Goal: Task Accomplishment & Management: Use online tool/utility

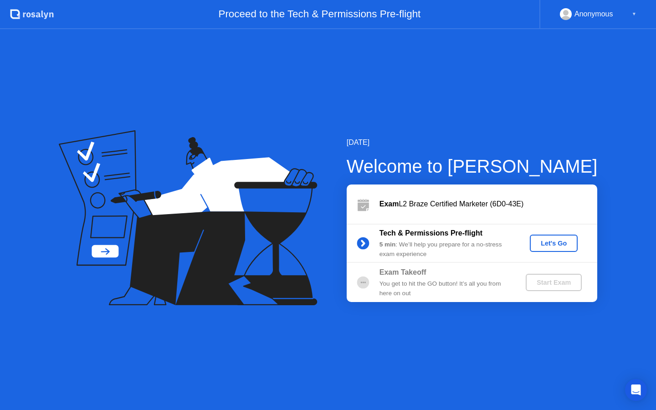
click at [548, 243] on div "Let's Go" at bounding box center [554, 243] width 41 height 7
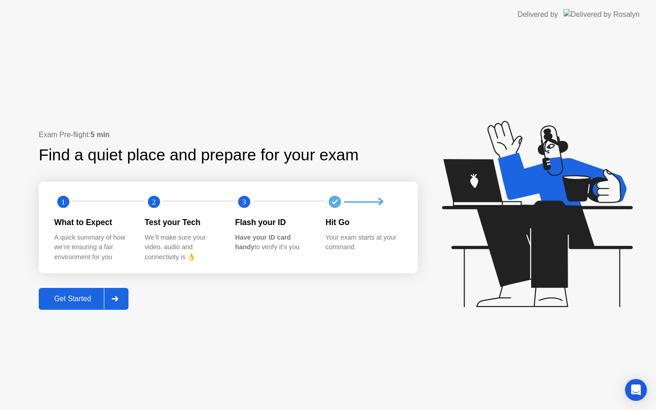
click at [80, 297] on div "Get Started" at bounding box center [72, 299] width 62 height 8
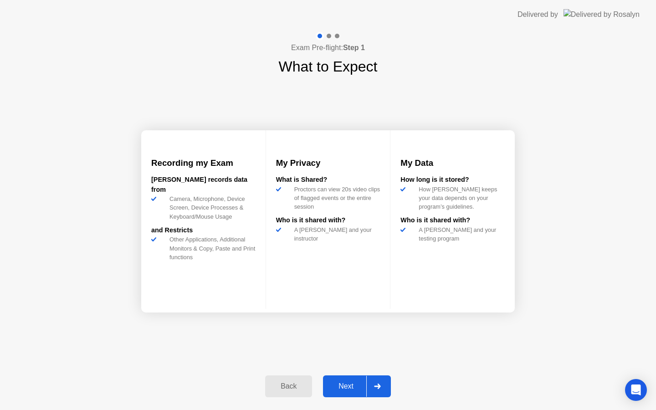
click at [355, 389] on div "Next" at bounding box center [346, 386] width 41 height 8
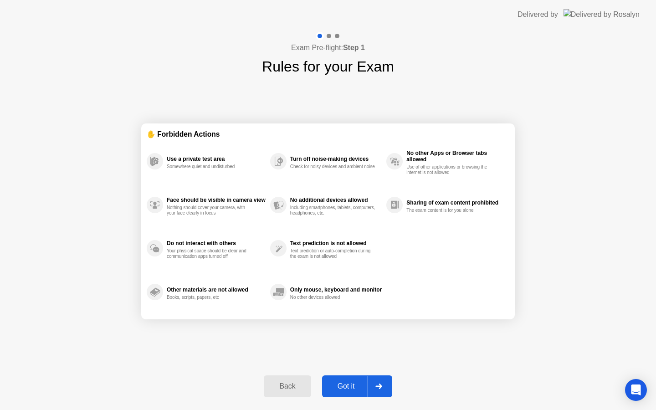
click at [355, 389] on div "Got it" at bounding box center [346, 386] width 43 height 8
select select "**********"
select select "*******"
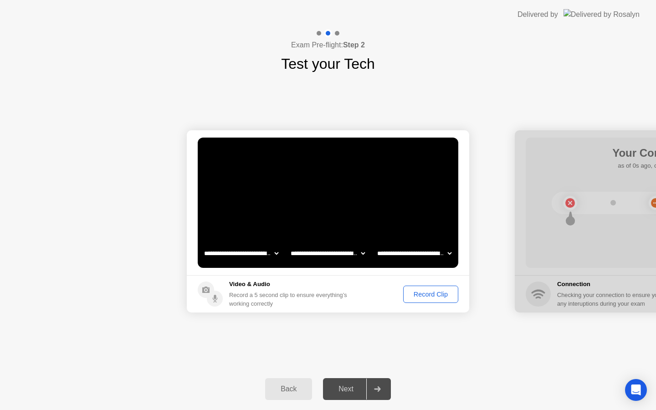
click at [425, 297] on div "Record Clip" at bounding box center [431, 294] width 49 height 7
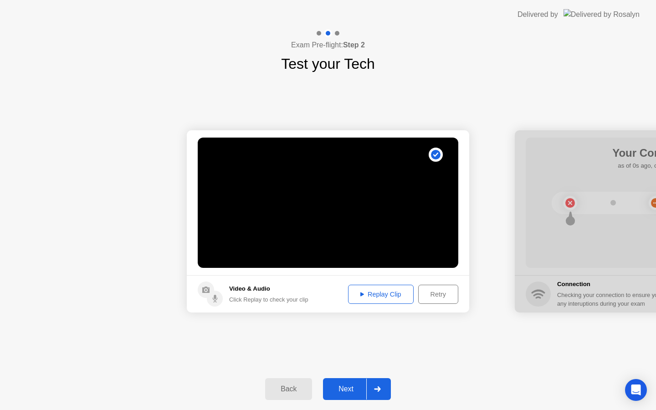
click at [396, 291] on div "Replay Clip" at bounding box center [380, 294] width 59 height 7
click at [349, 390] on div "Next" at bounding box center [346, 389] width 41 height 8
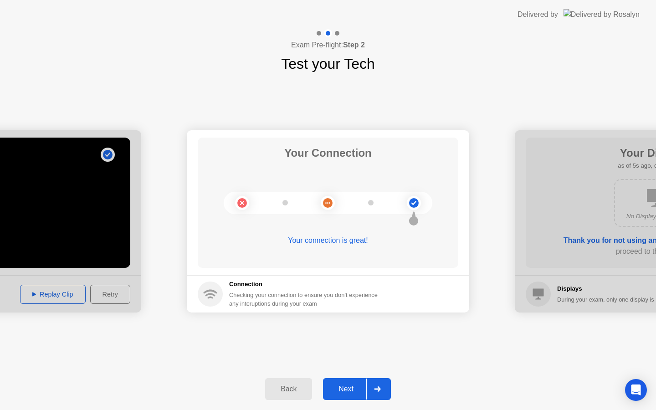
click at [349, 390] on div "Next" at bounding box center [346, 389] width 41 height 8
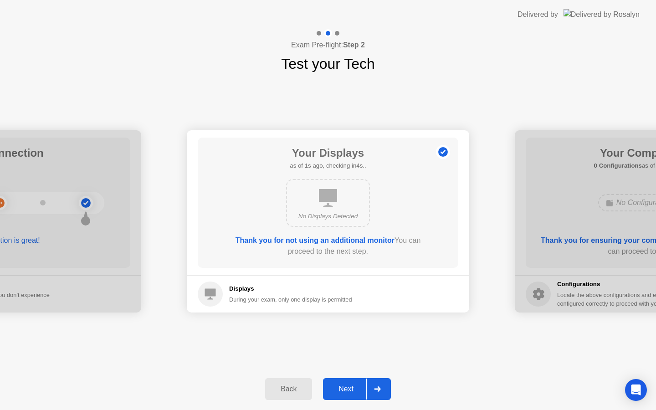
click at [349, 390] on div "Next" at bounding box center [346, 389] width 41 height 8
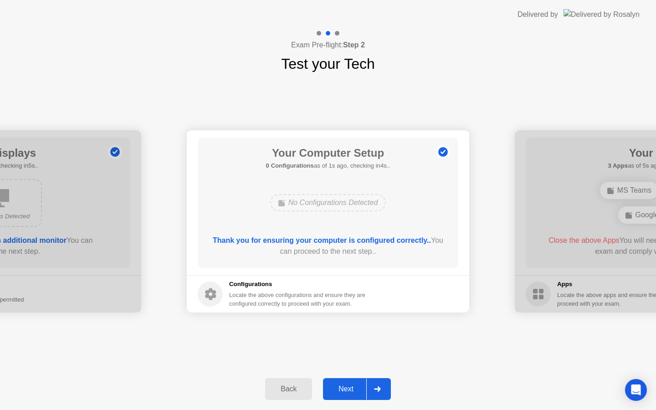
click at [349, 390] on div "Next" at bounding box center [346, 389] width 41 height 8
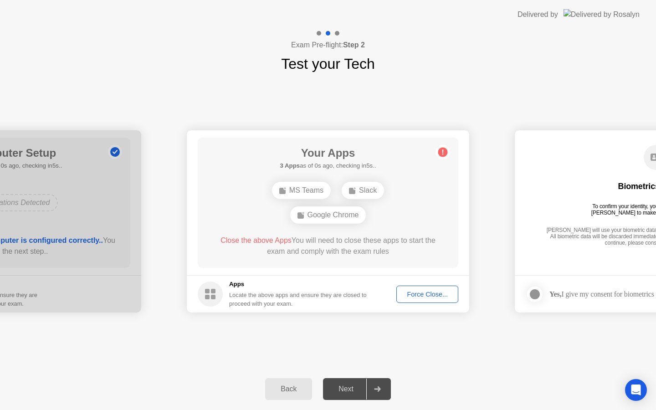
click at [429, 295] on div "Force Close..." at bounding box center [428, 294] width 56 height 7
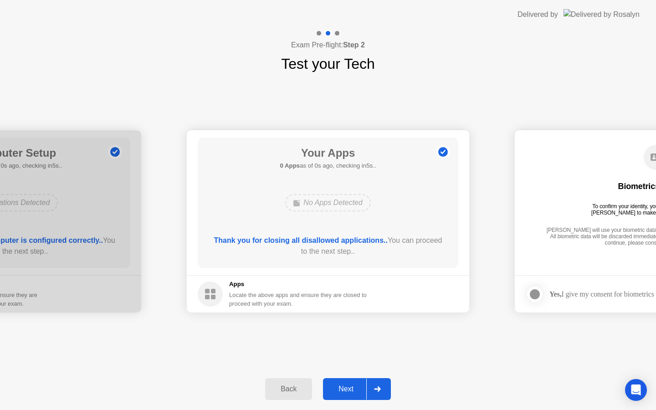
click at [339, 388] on div "Next" at bounding box center [346, 389] width 41 height 8
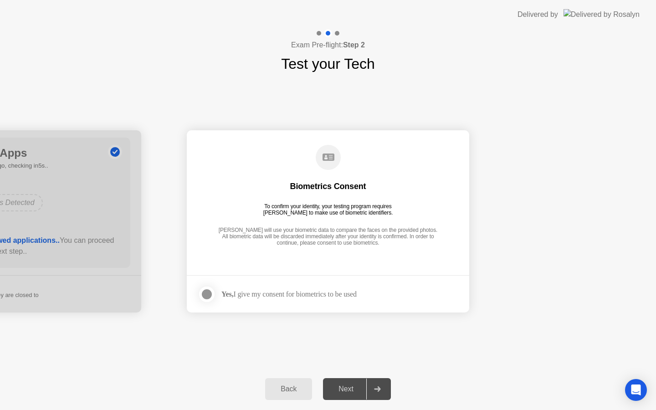
click at [307, 298] on div "Yes, I give my consent for biometrics to be used" at bounding box center [288, 294] width 135 height 9
click at [207, 292] on div at bounding box center [206, 294] width 11 height 11
click at [350, 393] on div "Next" at bounding box center [346, 389] width 41 height 8
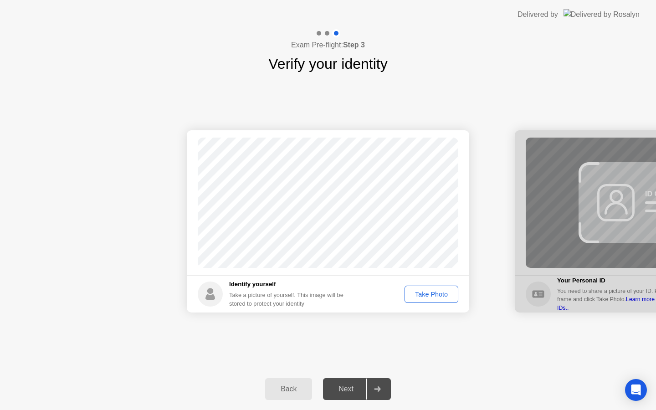
click at [434, 296] on div "Take Photo" at bounding box center [431, 294] width 47 height 7
click at [341, 391] on div "Next" at bounding box center [346, 389] width 41 height 8
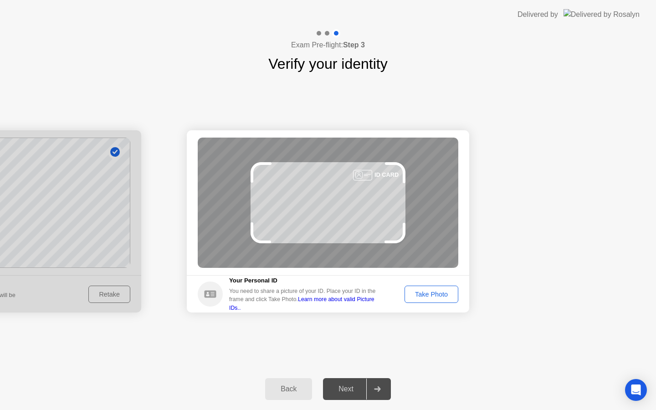
click at [423, 291] on div "Take Photo" at bounding box center [431, 294] width 47 height 7
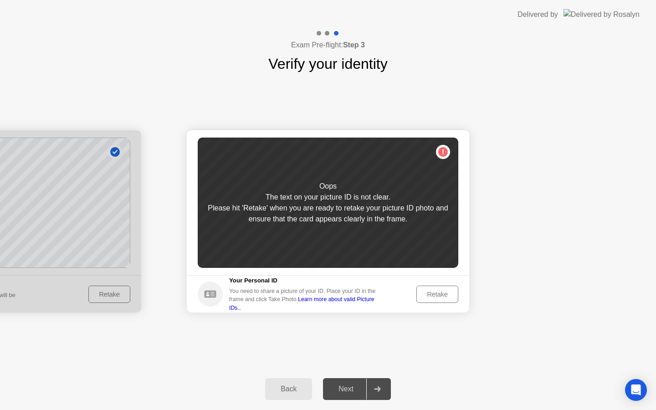
click at [428, 295] on div "Retake" at bounding box center [438, 294] width 36 height 7
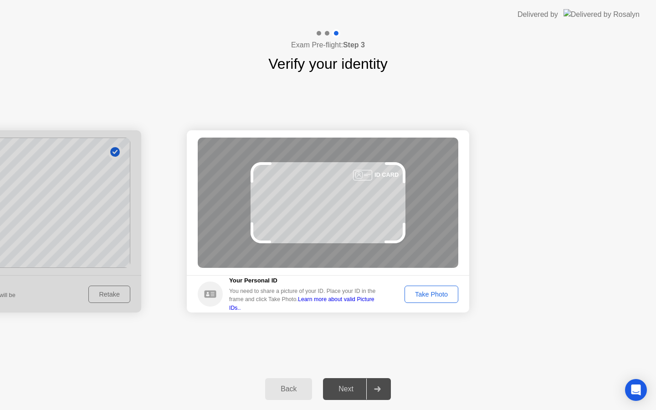
click at [428, 295] on div "Take Photo" at bounding box center [431, 294] width 47 height 7
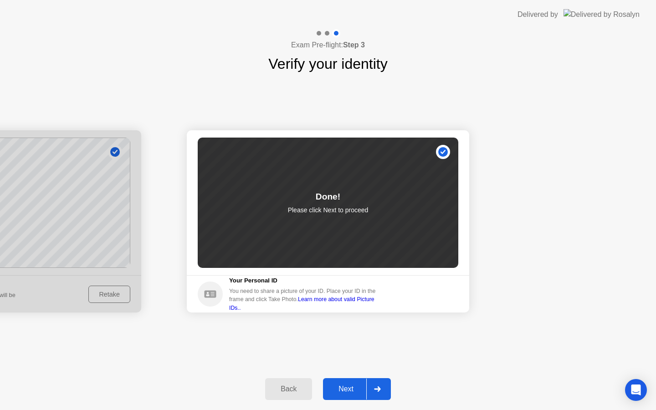
click at [349, 387] on div "Next" at bounding box center [346, 389] width 41 height 8
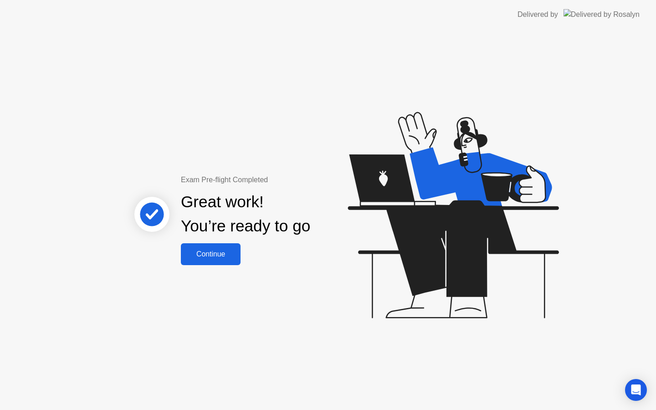
click at [216, 253] on div "Continue" at bounding box center [211, 254] width 54 height 8
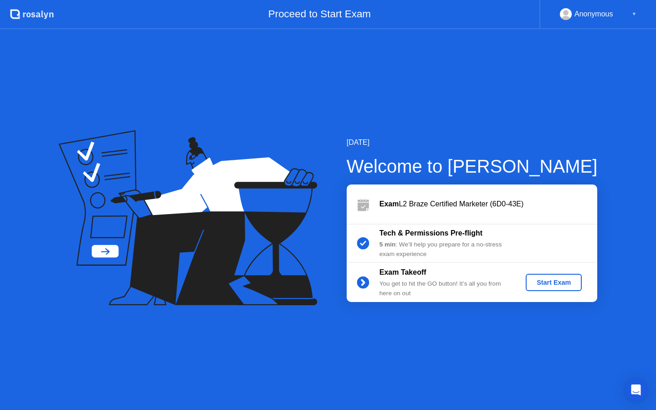
click at [547, 283] on div "Start Exam" at bounding box center [554, 282] width 49 height 7
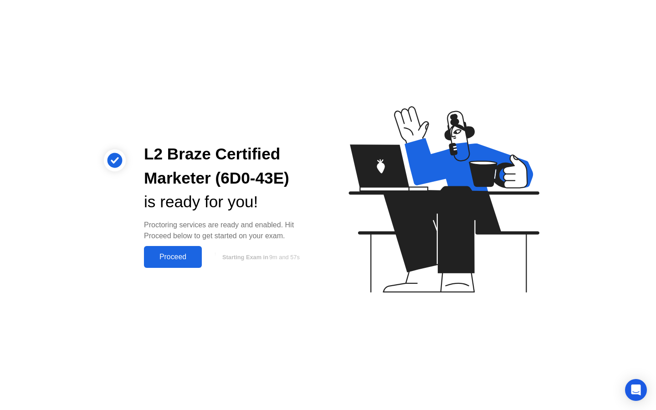
click at [177, 257] on div "Proceed" at bounding box center [173, 257] width 52 height 8
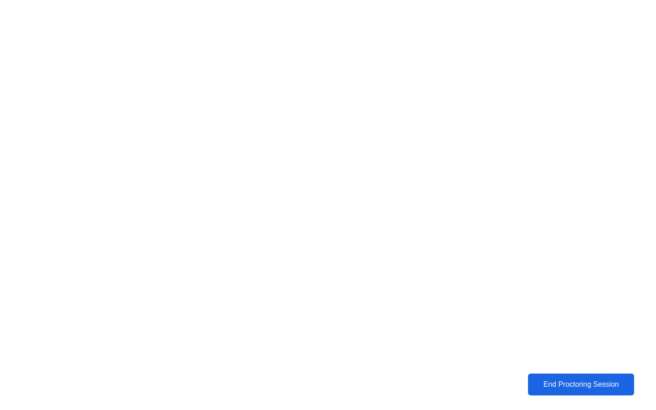
click at [598, 383] on div "End Proctoring Session" at bounding box center [581, 385] width 101 height 8
